Goal: Connect with others: Connect with other users

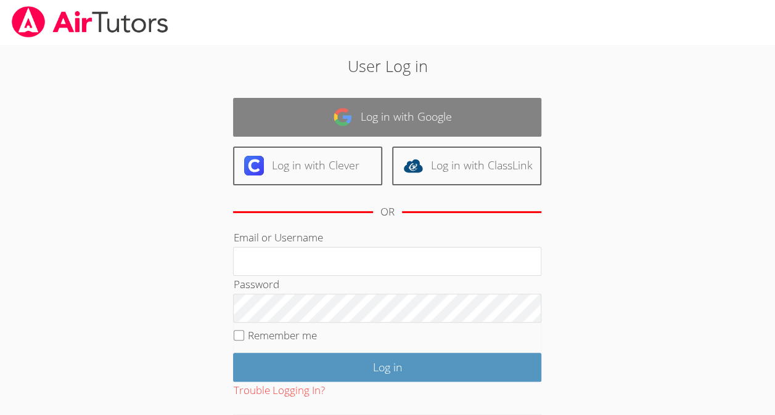
click at [287, 105] on link "Log in with Google" at bounding box center [387, 117] width 308 height 39
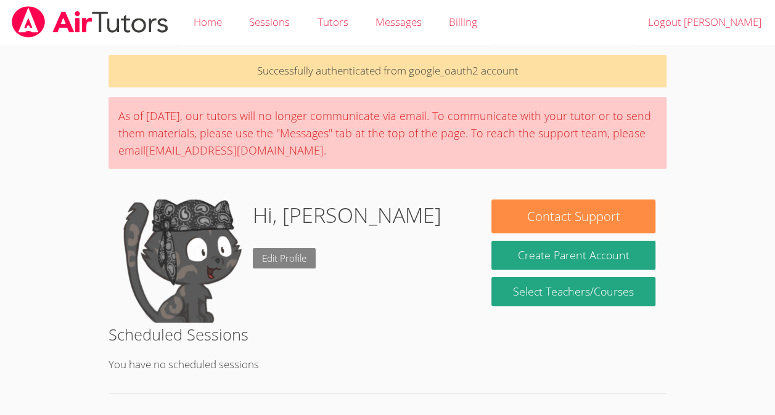
click at [267, 263] on link "Edit Profile" at bounding box center [284, 258] width 63 height 20
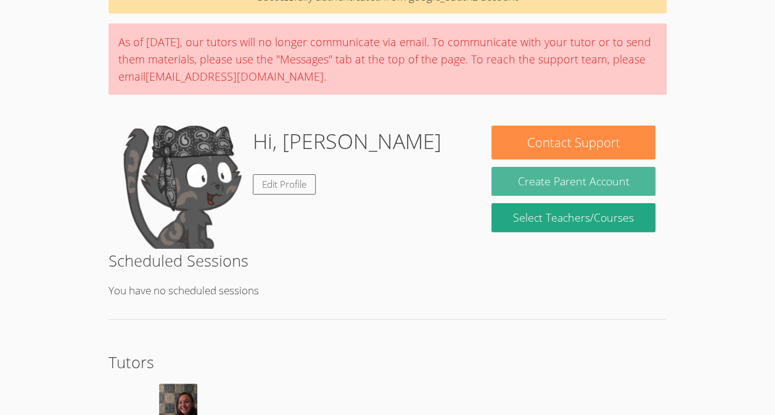
scroll to position [162, 0]
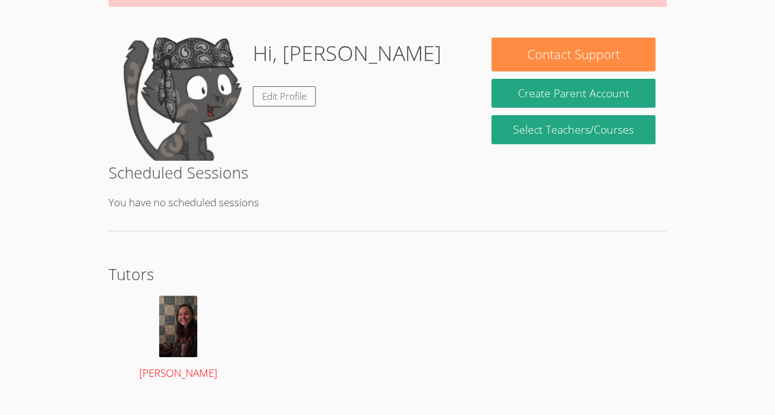
click at [175, 354] on img at bounding box center [178, 327] width 38 height 62
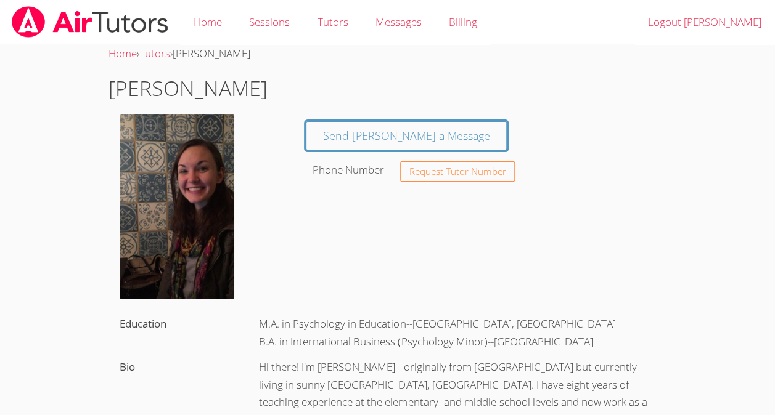
click at [376, 177] on div "Phone Number" at bounding box center [350, 170] width 88 height 25
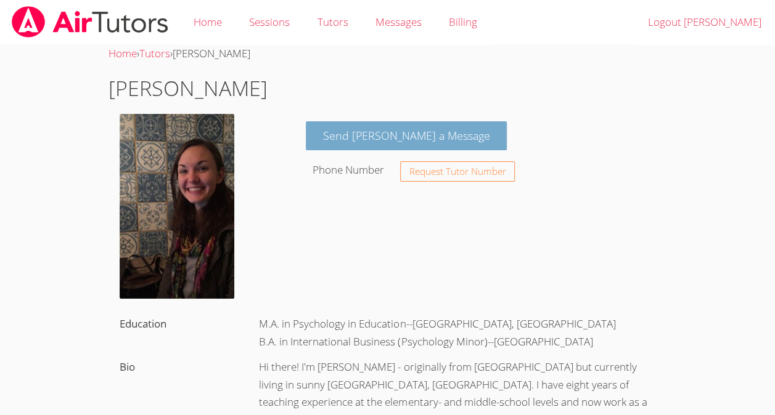
click at [358, 139] on link "Send [PERSON_NAME] a Message" at bounding box center [407, 135] width 202 height 29
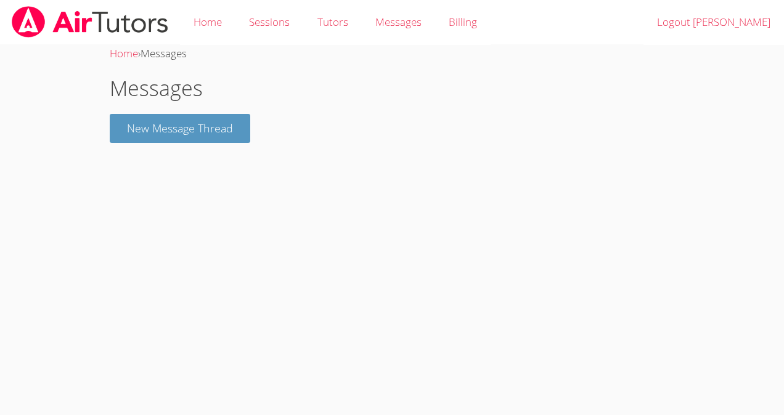
click at [129, 94] on h1 "Messages" at bounding box center [392, 88] width 565 height 31
click at [139, 88] on h1 "Messages" at bounding box center [392, 88] width 565 height 31
click at [131, 142] on button "New Message Thread" at bounding box center [180, 128] width 141 height 29
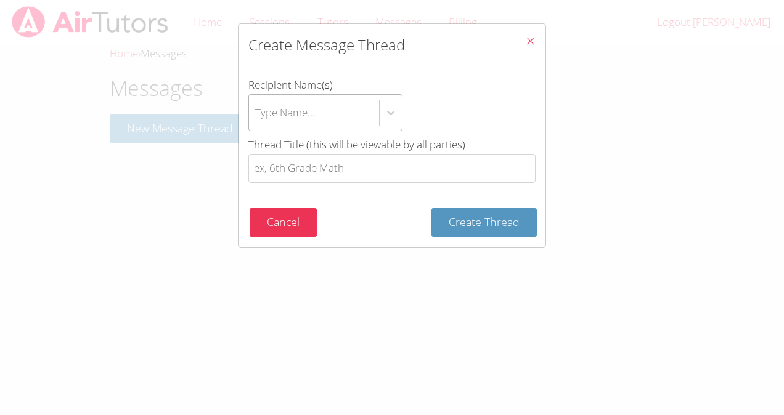
click at [314, 122] on div "Type Name..." at bounding box center [314, 113] width 130 height 36
click at [256, 122] on input "Recipient Name(s) Type Name..." at bounding box center [255, 113] width 1 height 28
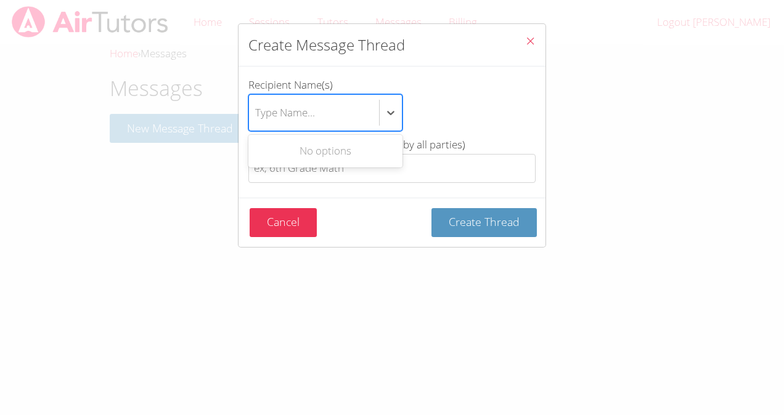
click at [449, 129] on div "Use Up and Down to choose options, press Enter to select the currently focused …" at bounding box center [391, 112] width 287 height 37
click at [256, 127] on input "Recipient Name(s) Use Up and Down to choose options, press Enter to select the …" at bounding box center [255, 113] width 1 height 28
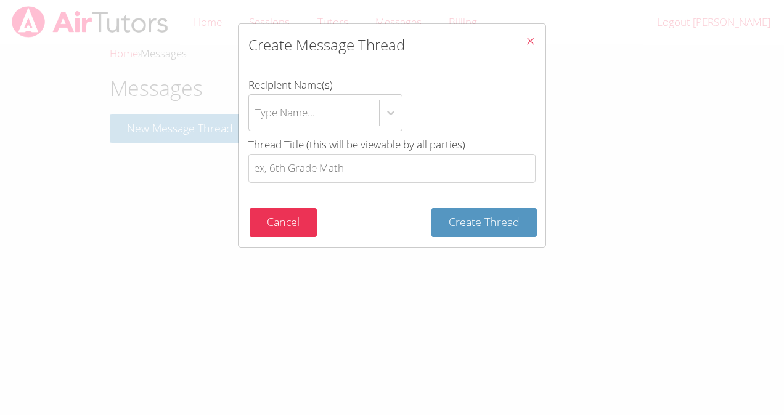
click at [525, 44] on icon "Close" at bounding box center [530, 41] width 10 height 10
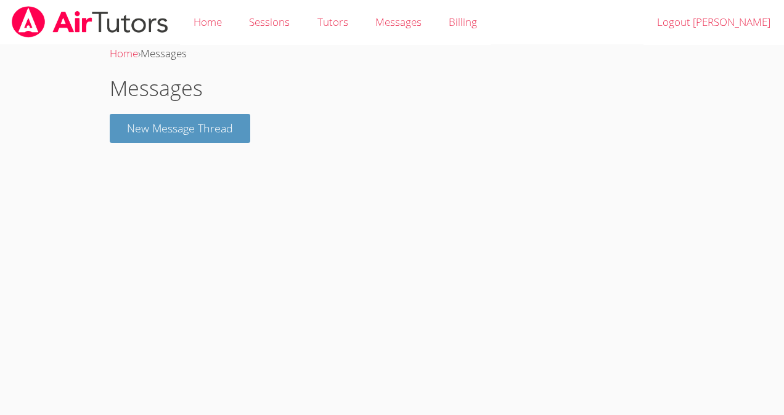
click at [163, 92] on h1 "Messages" at bounding box center [392, 88] width 565 height 31
click at [142, 53] on div "Home › Messages" at bounding box center [392, 54] width 565 height 18
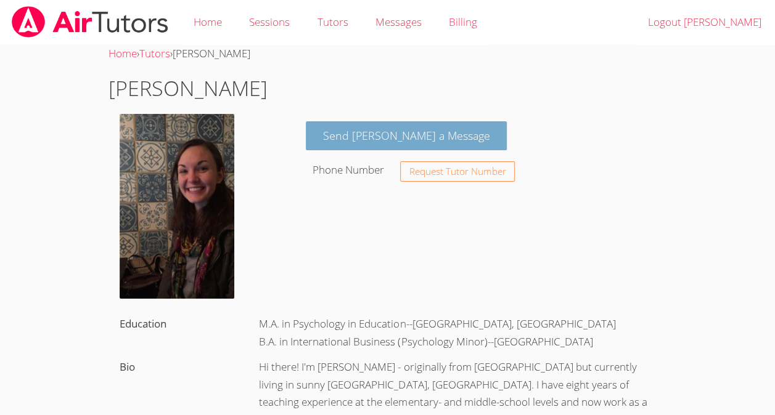
click at [332, 125] on link "Send [PERSON_NAME] a Message" at bounding box center [407, 135] width 202 height 29
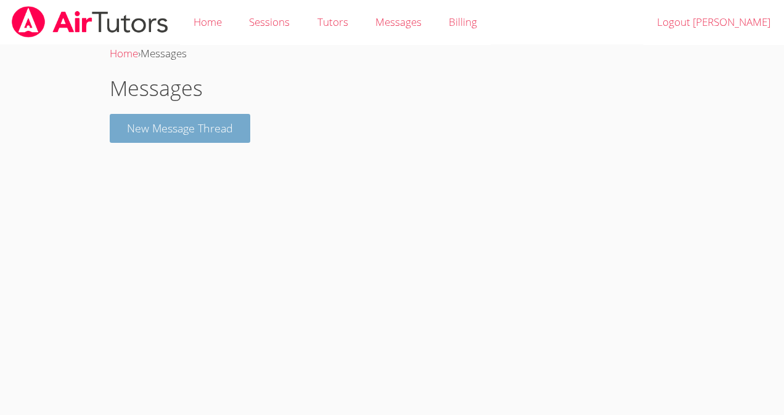
click at [224, 128] on button "New Message Thread" at bounding box center [180, 128] width 141 height 29
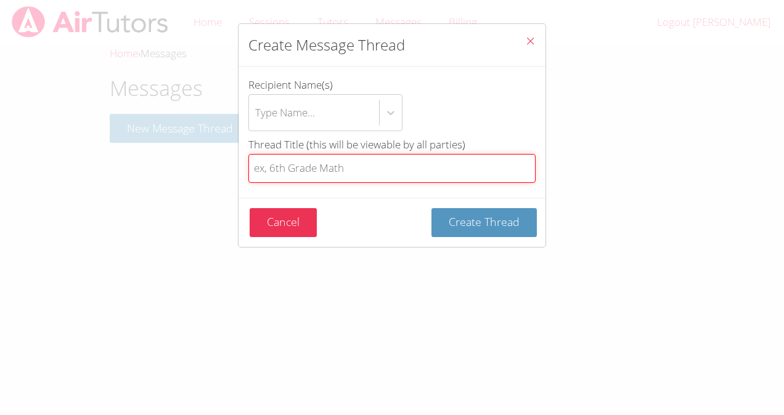
click at [264, 158] on input "Thread Title (this will be viewable by all parties)" at bounding box center [391, 168] width 287 height 29
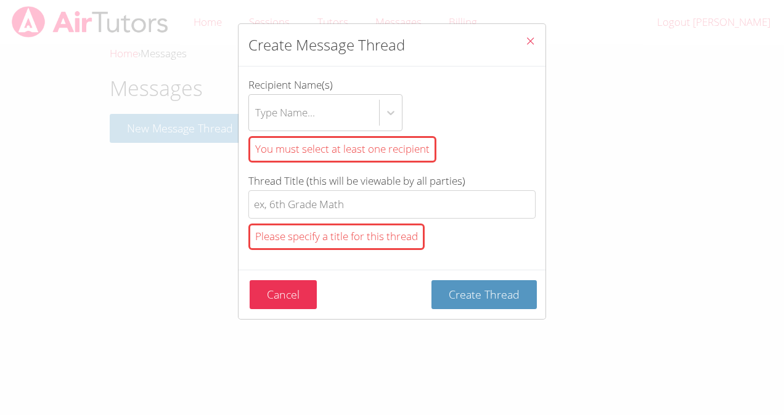
click at [525, 36] on icon "Close" at bounding box center [530, 41] width 10 height 10
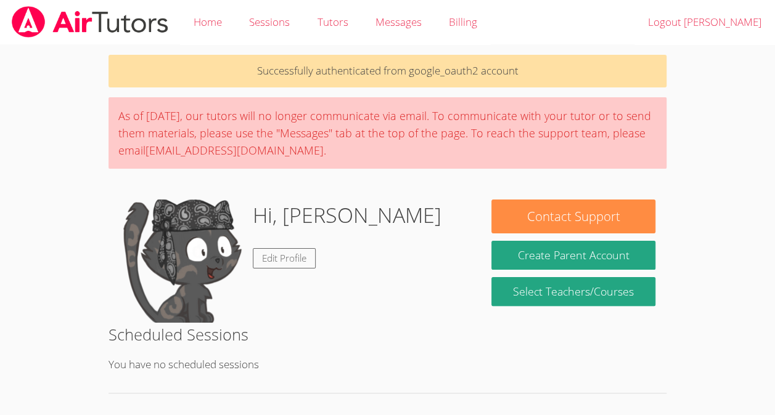
scroll to position [162, 0]
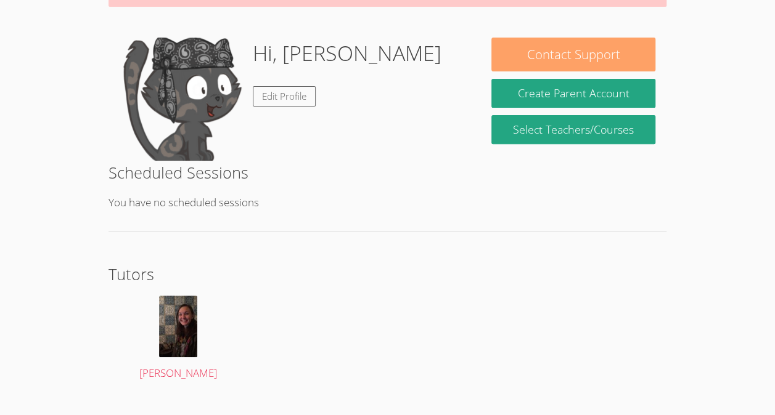
click at [510, 55] on button "Contact Support" at bounding box center [572, 55] width 163 height 34
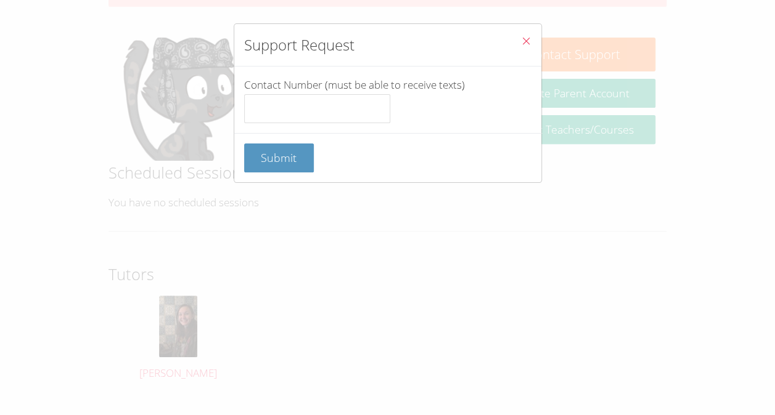
click at [521, 39] on icon "Close" at bounding box center [526, 41] width 10 height 10
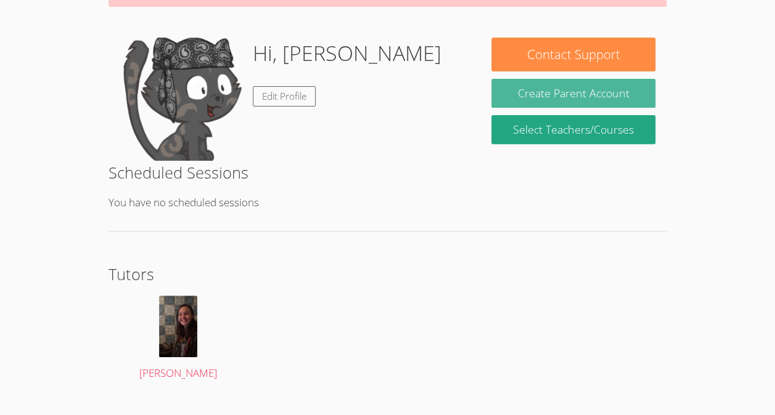
click at [540, 95] on button "Create Parent Account" at bounding box center [572, 93] width 163 height 29
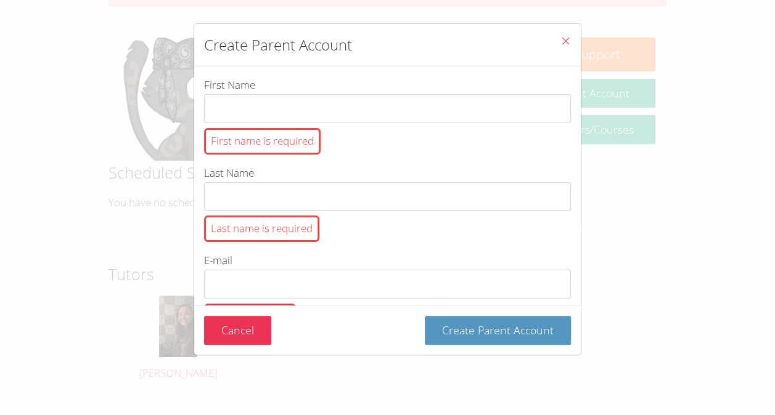
click at [552, 43] on button "Close" at bounding box center [565, 43] width 30 height 38
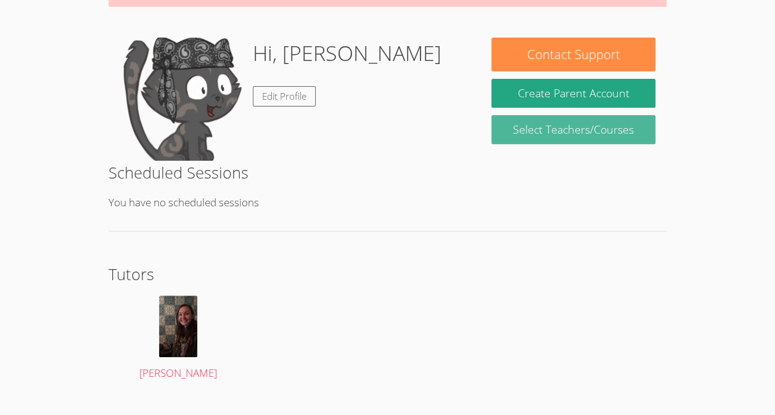
click at [545, 123] on link "Select Teachers/Courses" at bounding box center [572, 129] width 163 height 29
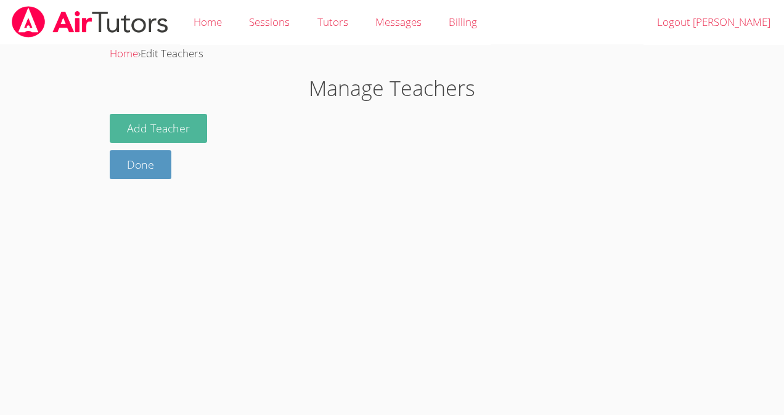
click at [155, 120] on button "Add Teacher" at bounding box center [158, 128] width 97 height 29
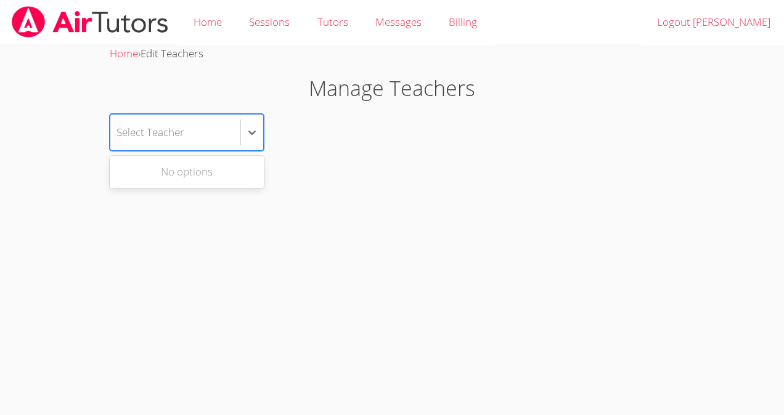
click at [155, 120] on div "Select Teacher" at bounding box center [175, 133] width 130 height 36
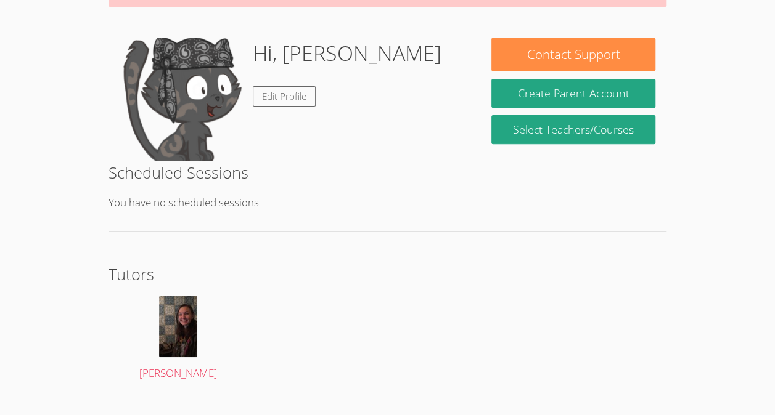
scroll to position [186, 0]
